Goal: Navigation & Orientation: Find specific page/section

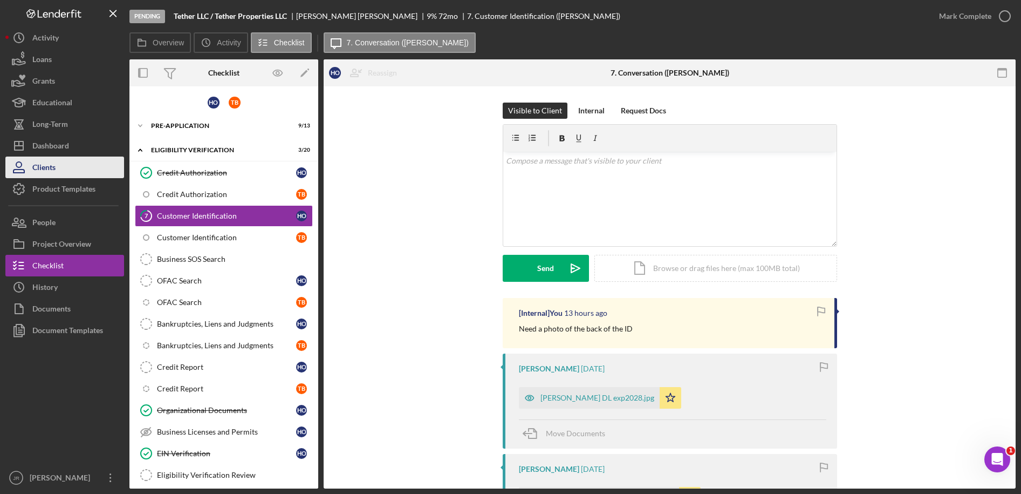
click at [81, 160] on button "Clients" at bounding box center [64, 167] width 119 height 22
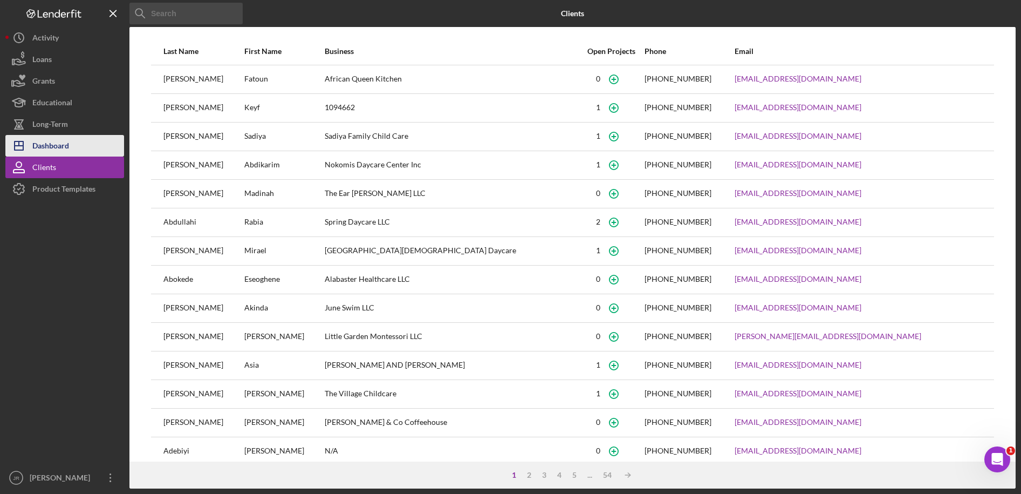
click at [86, 142] on button "Icon/Dashboard Dashboard" at bounding box center [64, 146] width 119 height 22
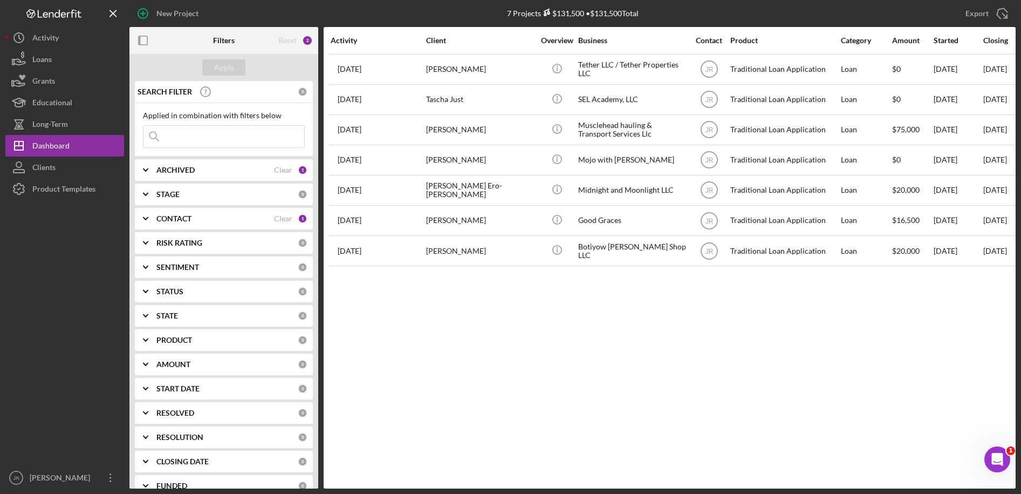
click at [259, 168] on div "ARCHIVED" at bounding box center [215, 170] width 118 height 9
